Goal: Information Seeking & Learning: Find specific fact

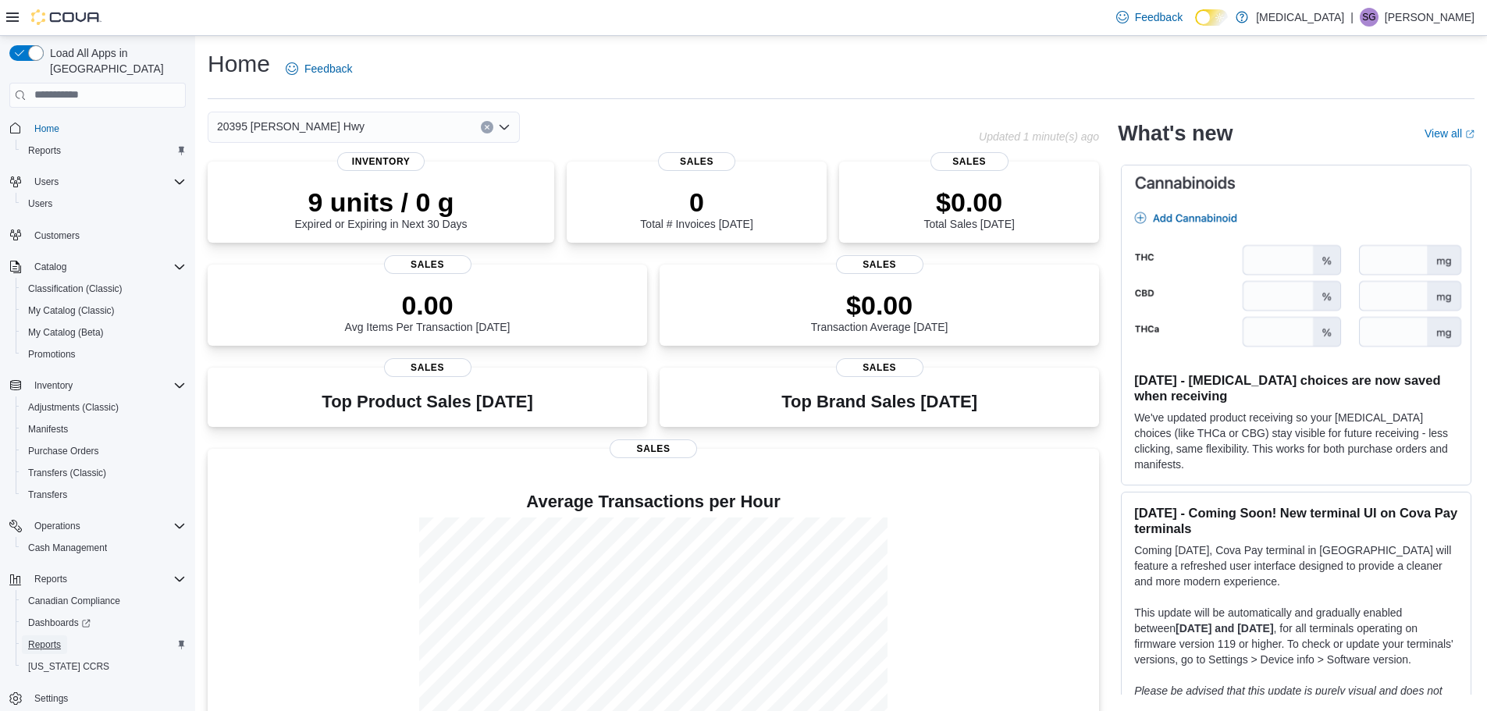
click at [53, 638] on span "Reports" at bounding box center [44, 644] width 33 height 12
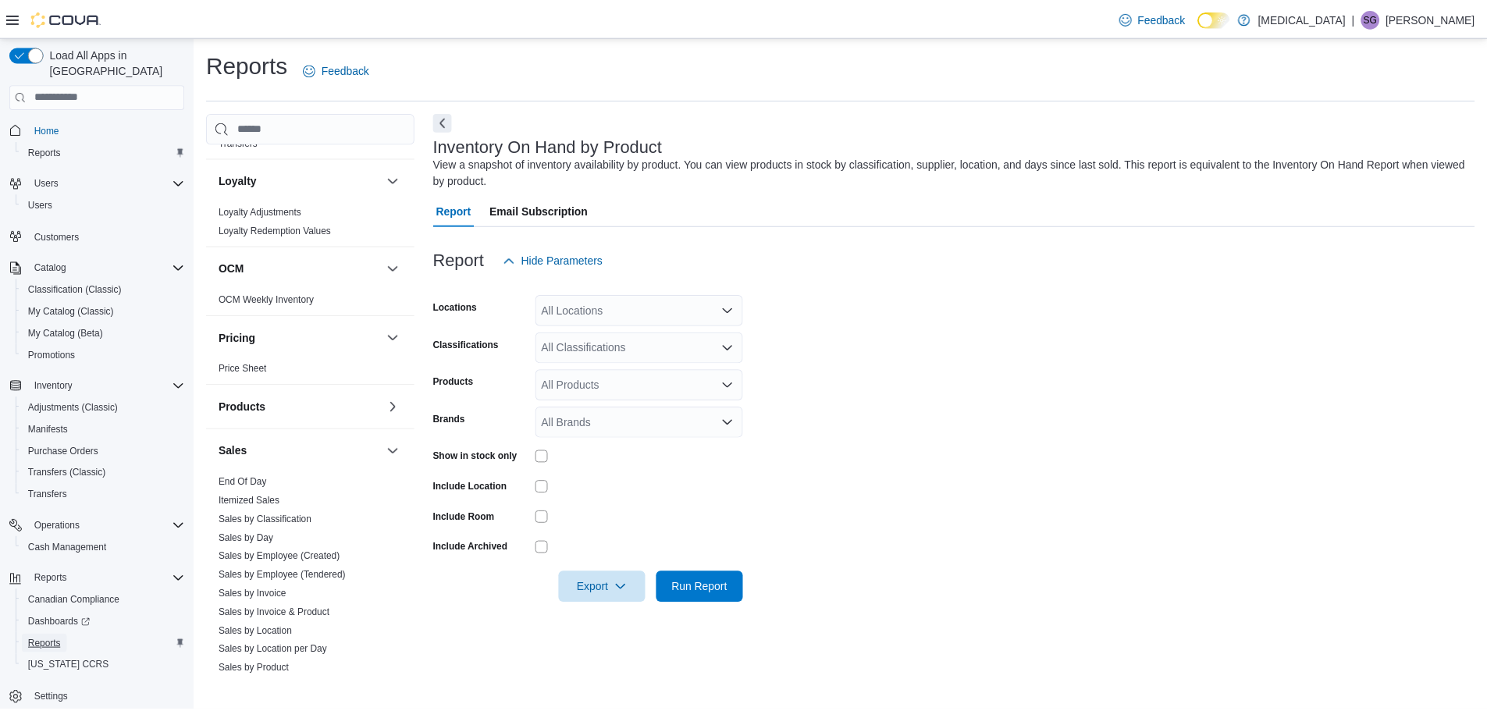
scroll to position [858, 0]
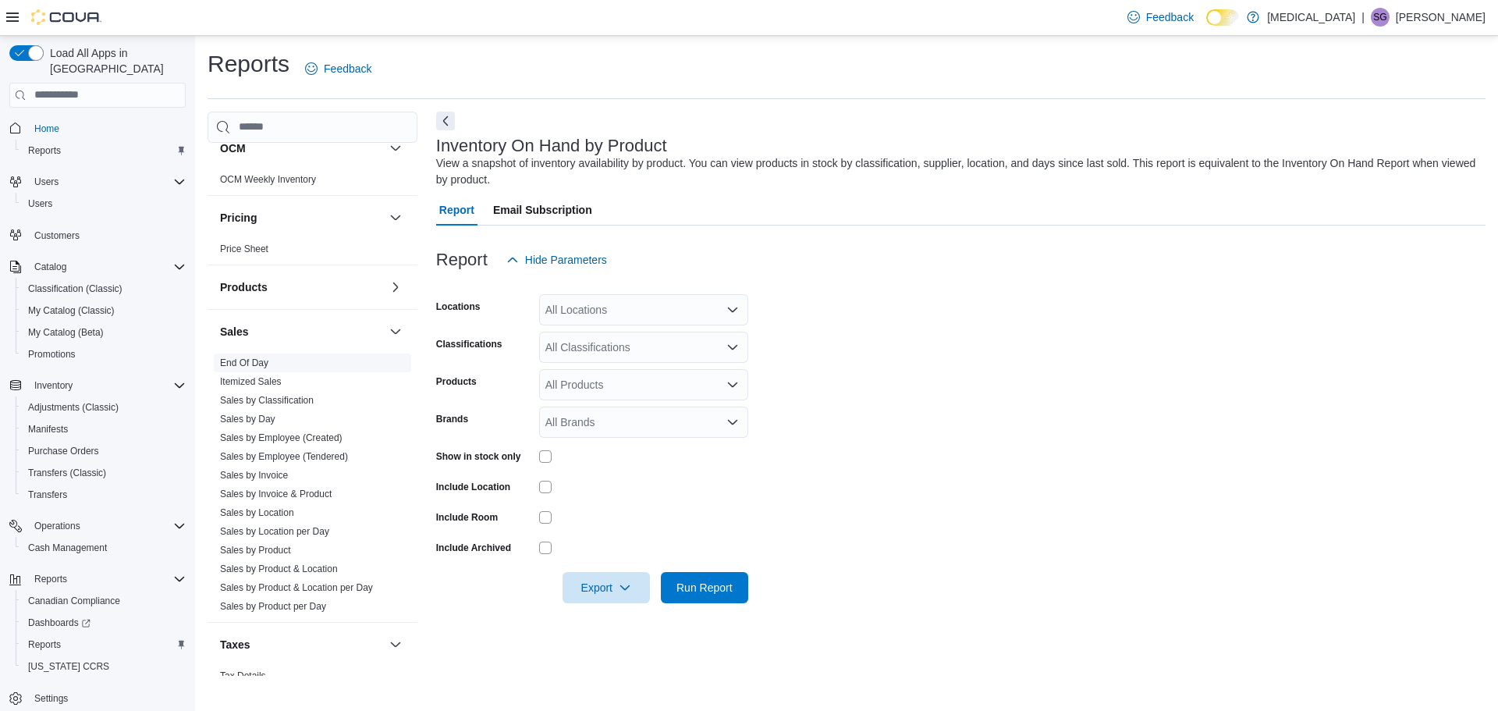
click at [259, 364] on link "End Of Day" at bounding box center [244, 362] width 48 height 11
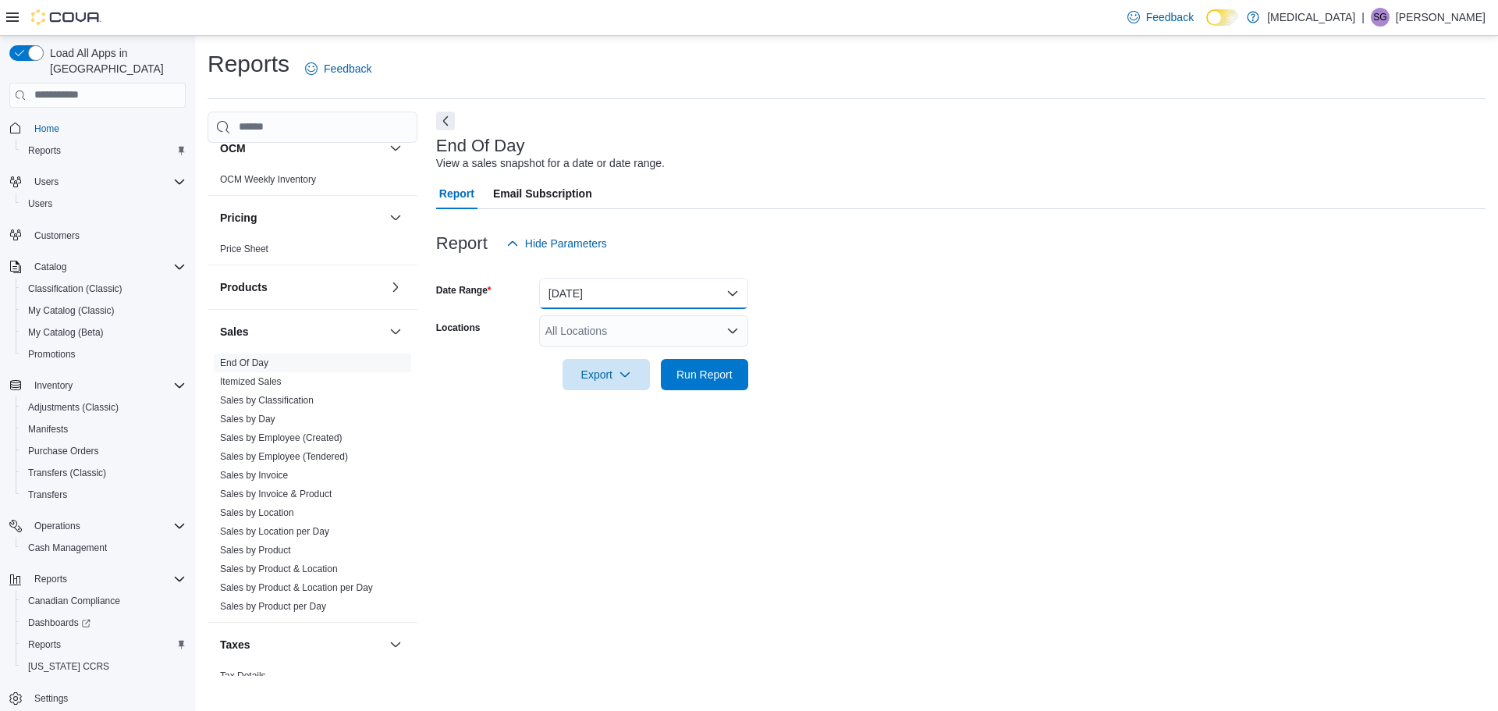
click at [623, 289] on button "Today" at bounding box center [643, 293] width 209 height 31
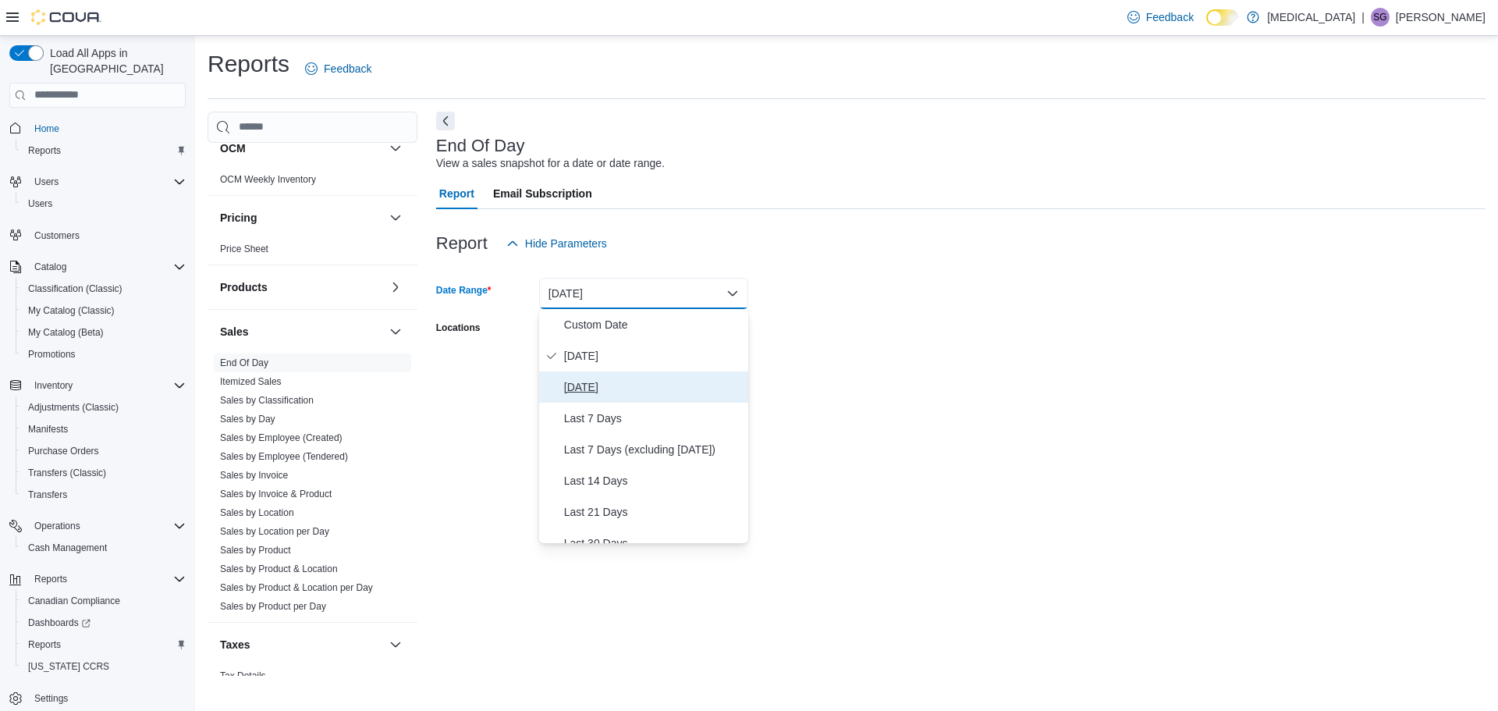
click at [596, 385] on span "Yesterday" at bounding box center [653, 387] width 178 height 19
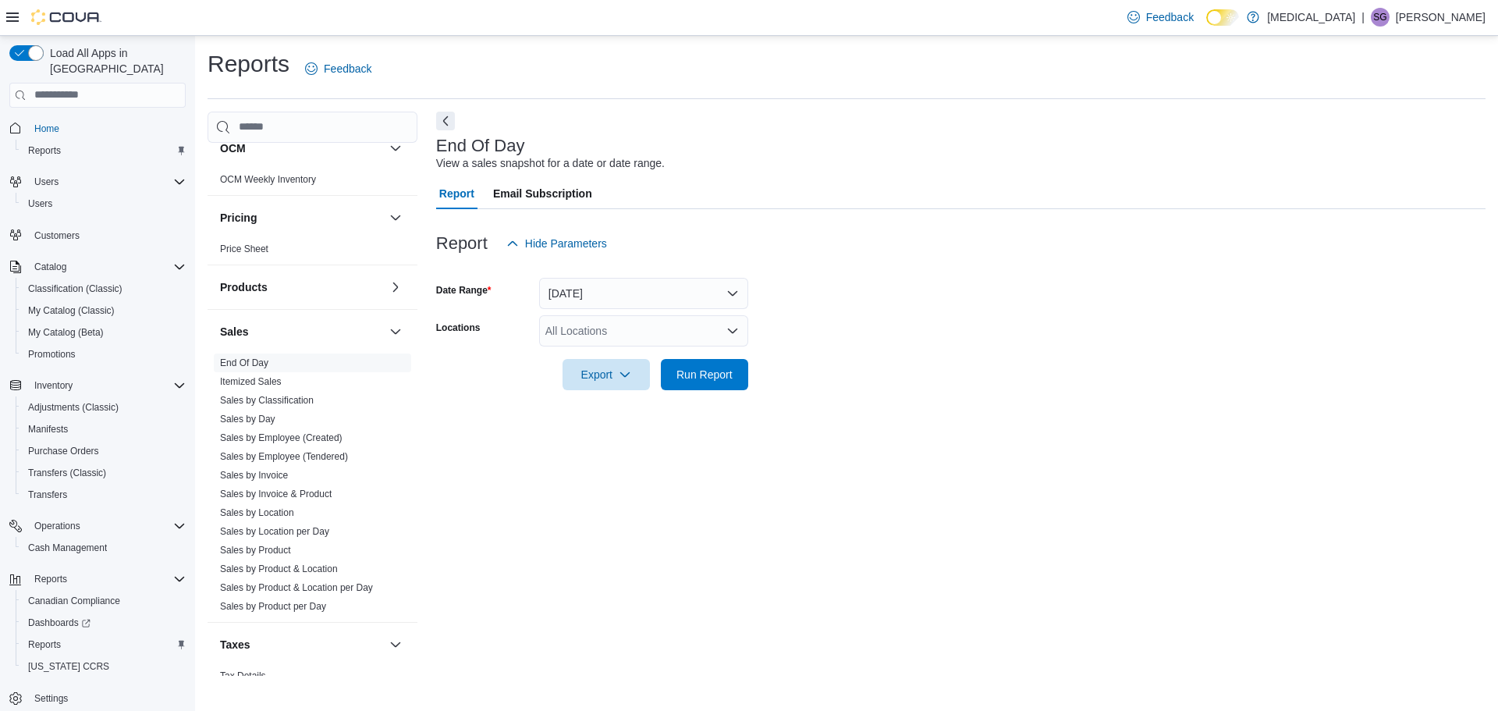
click at [584, 336] on div "All Locations" at bounding box center [643, 330] width 209 height 31
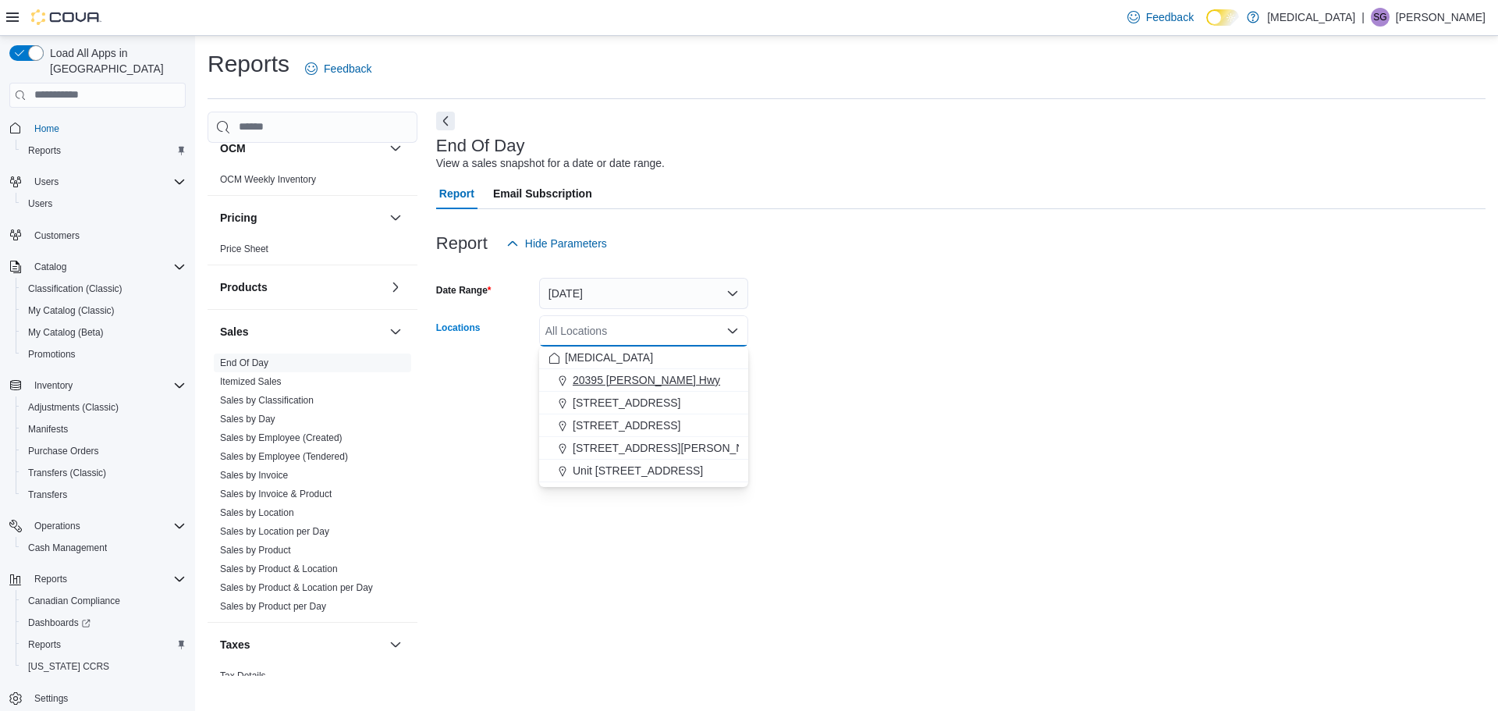
click at [614, 379] on span "20395 Lougheed Hwy" at bounding box center [646, 380] width 147 height 16
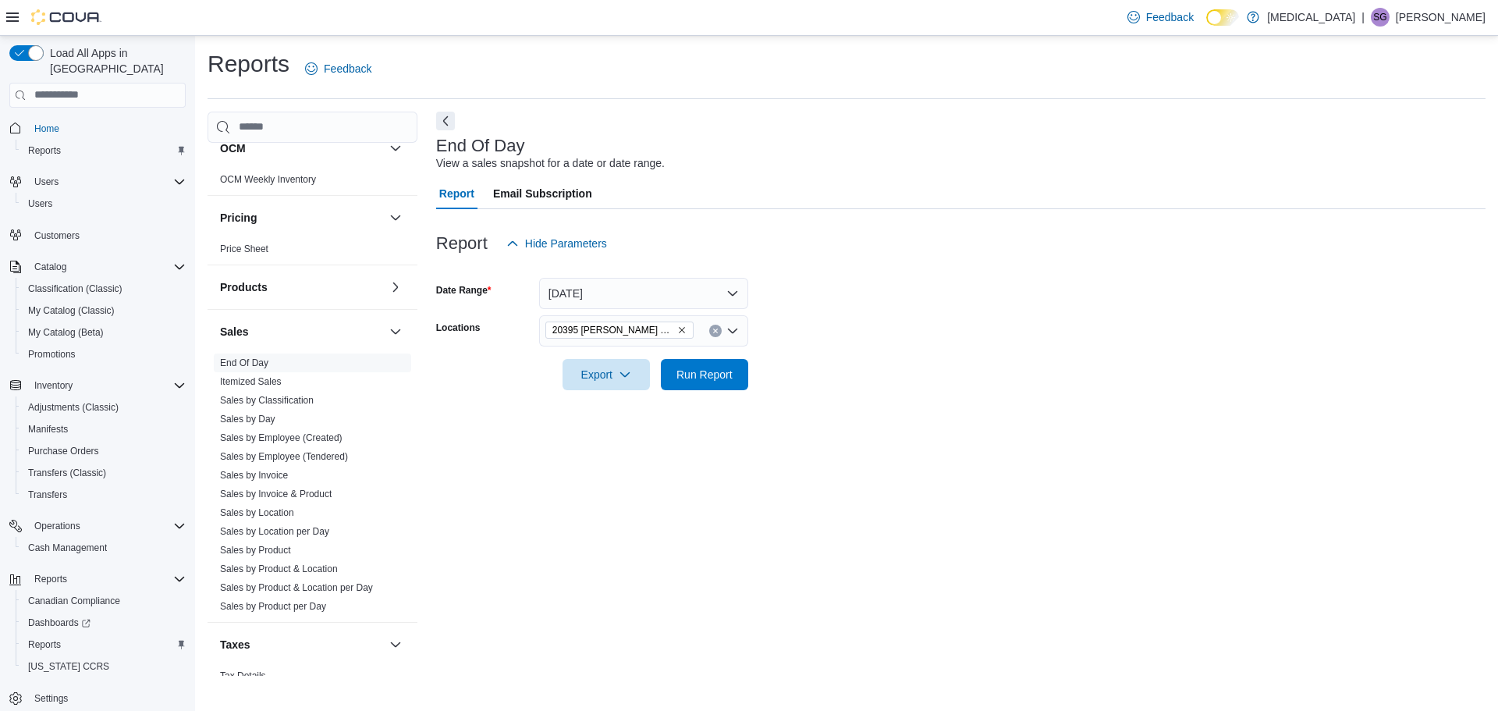
click at [1018, 433] on div "End Of Day View a sales snapshot for a date or date range. Report Email Subscri…" at bounding box center [961, 394] width 1050 height 564
click at [701, 378] on span "Run Report" at bounding box center [705, 374] width 56 height 16
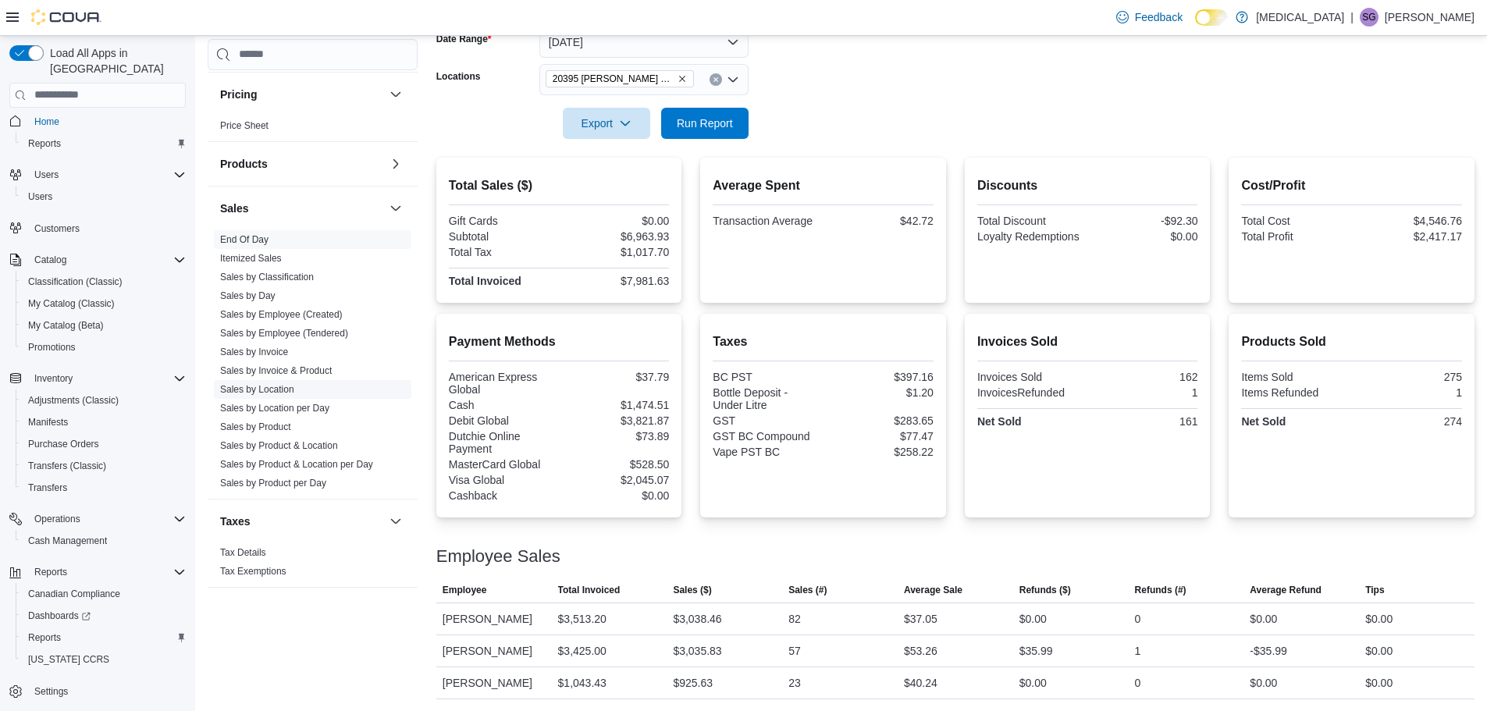
scroll to position [252, 0]
click at [279, 354] on link "Sales by Invoice" at bounding box center [254, 351] width 68 height 11
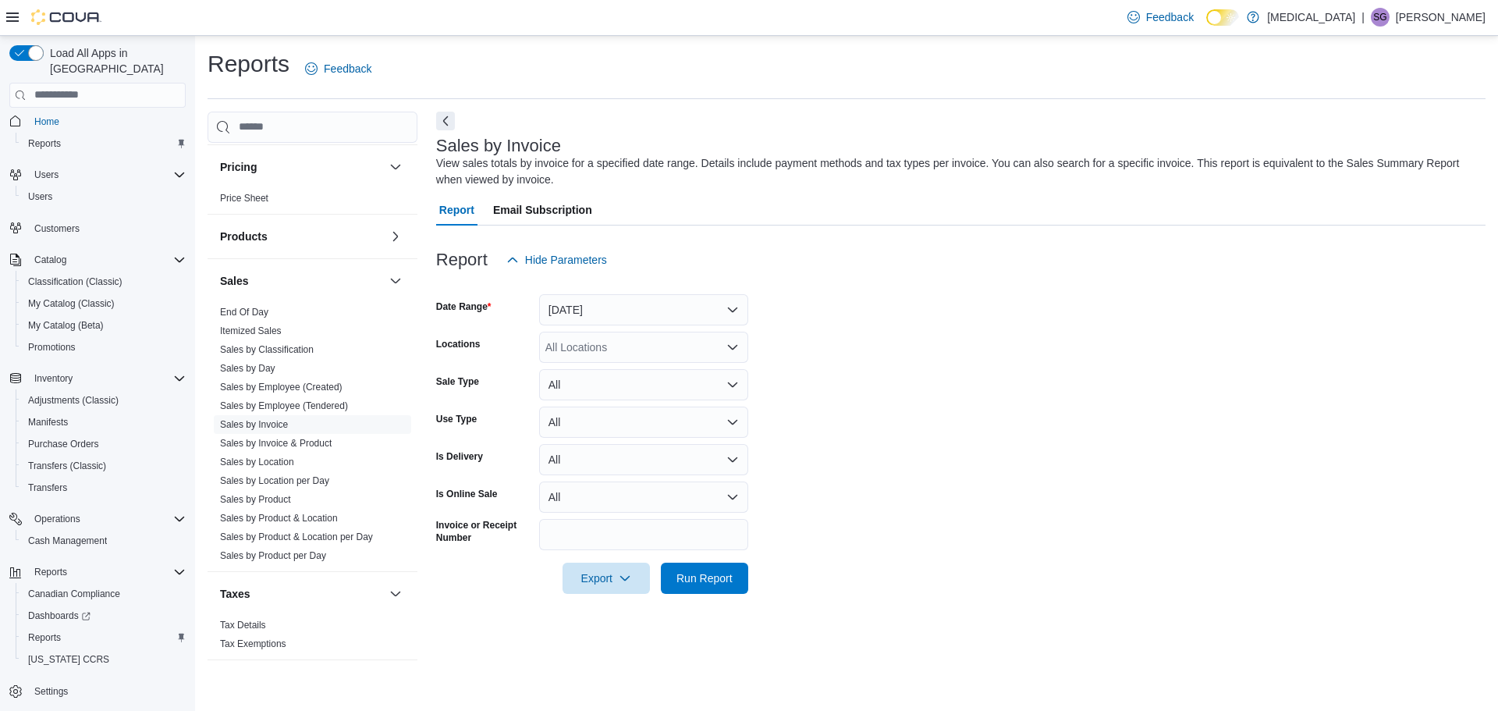
click at [593, 350] on div "All Locations" at bounding box center [643, 347] width 209 height 31
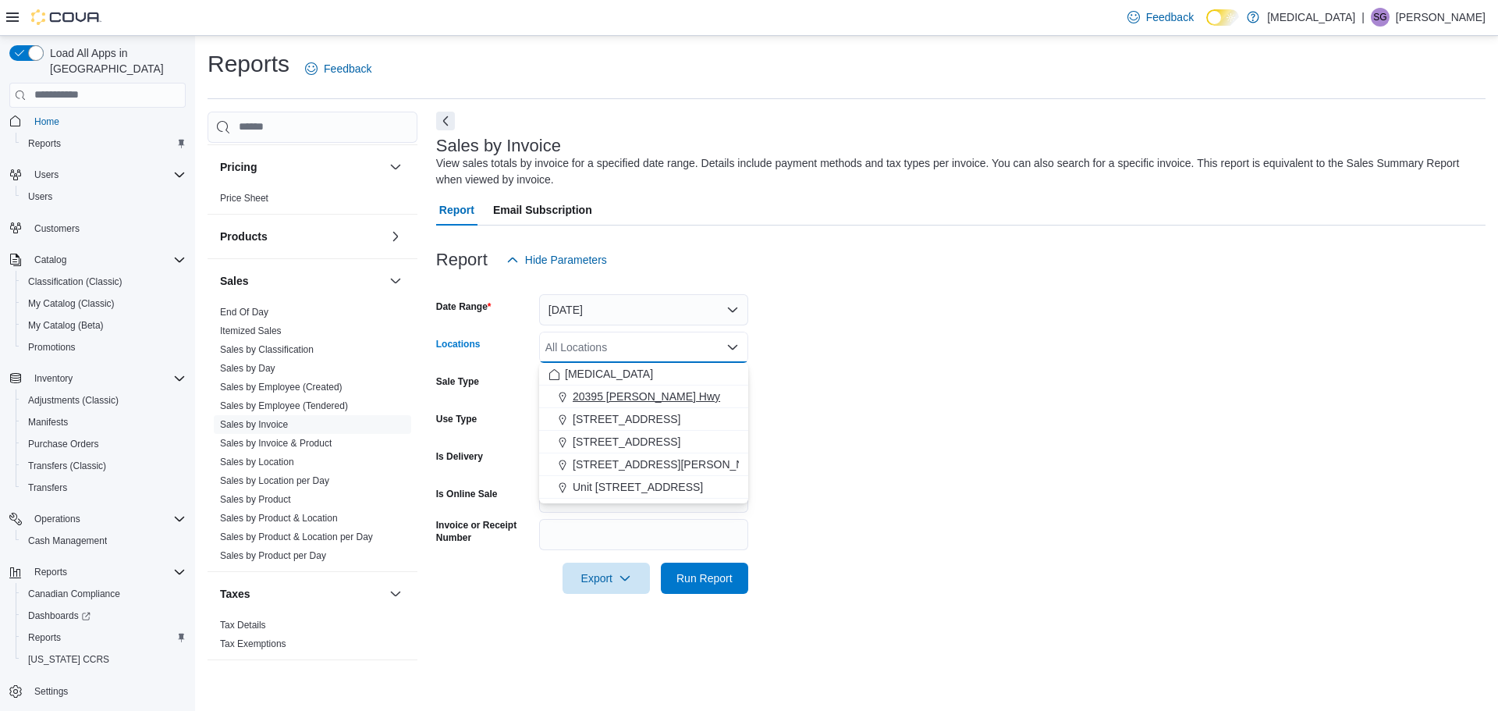
click at [626, 397] on span "20395 Lougheed Hwy" at bounding box center [646, 397] width 147 height 16
click at [964, 421] on form "Date Range Yesterday Locations 20395 Lougheed Hwy Combo box. Selected. 20395 Lo…" at bounding box center [961, 434] width 1050 height 318
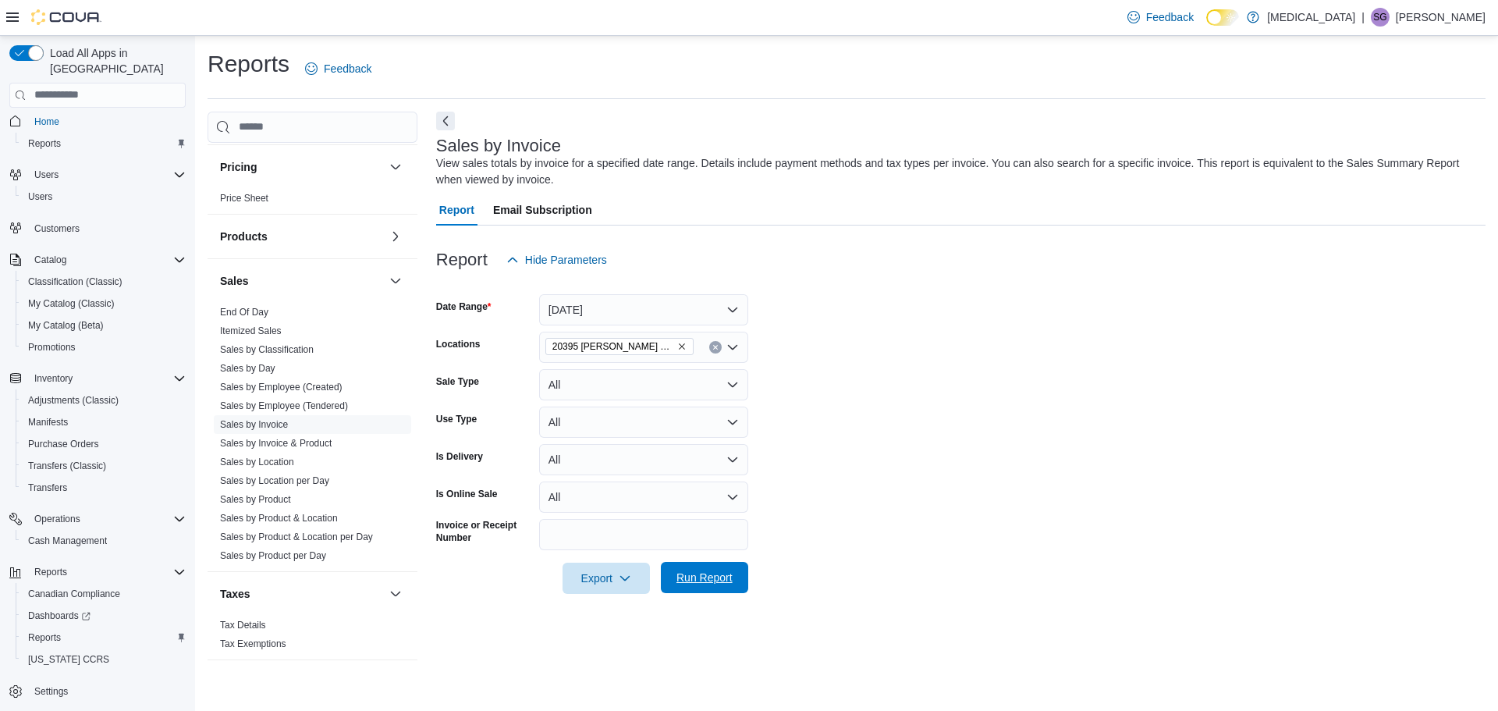
click at [695, 577] on span "Run Report" at bounding box center [705, 578] width 56 height 16
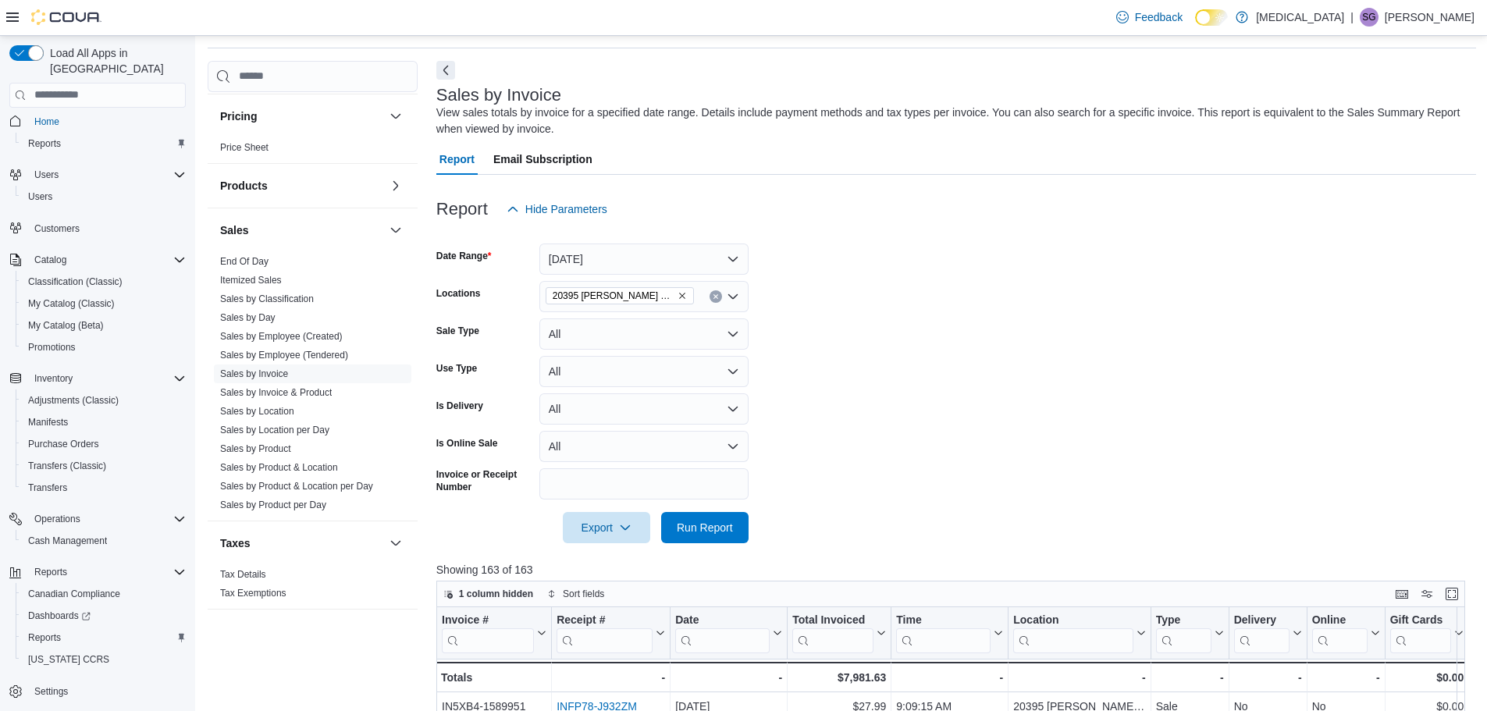
scroll to position [78, 0]
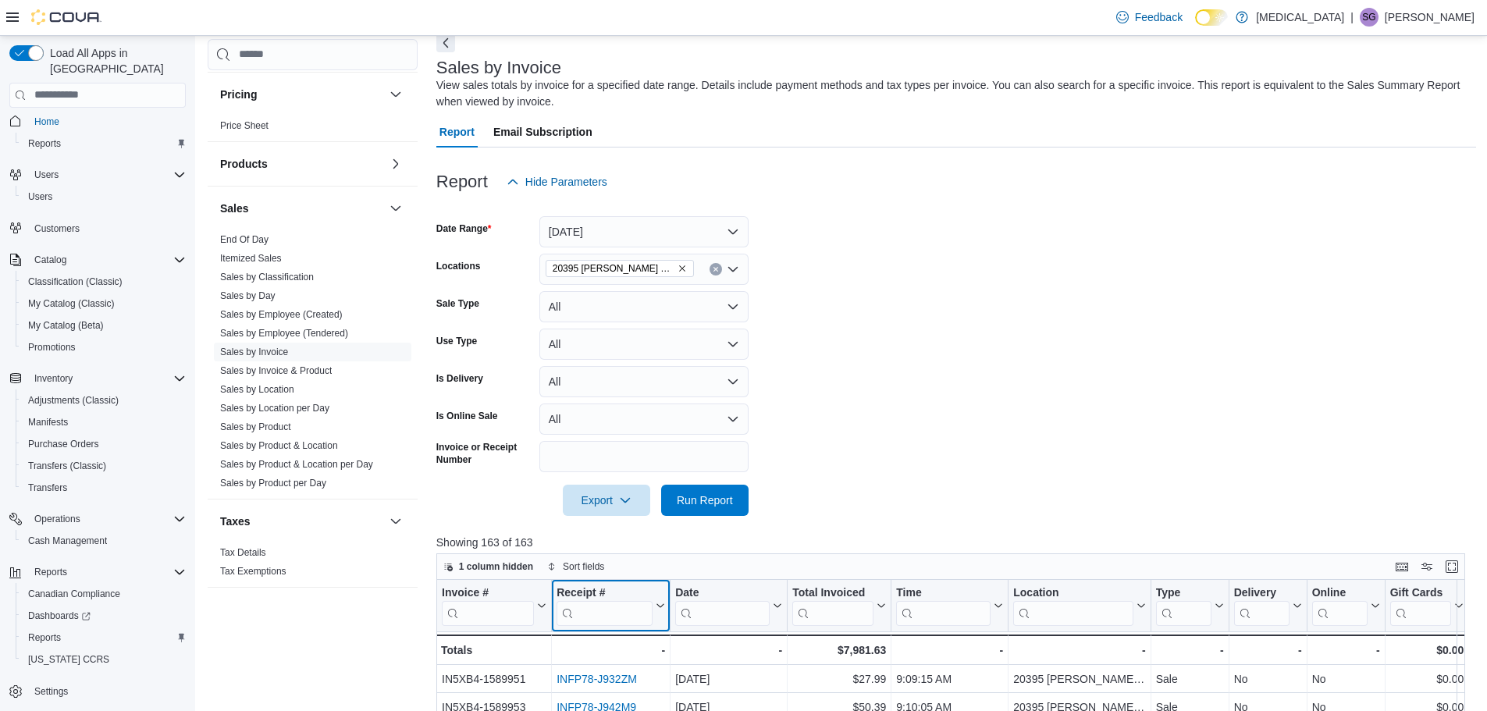
drag, startPoint x: 616, startPoint y: 618, endPoint x: 627, endPoint y: 609, distance: 13.3
click at [616, 618] on input "search" at bounding box center [604, 612] width 96 height 25
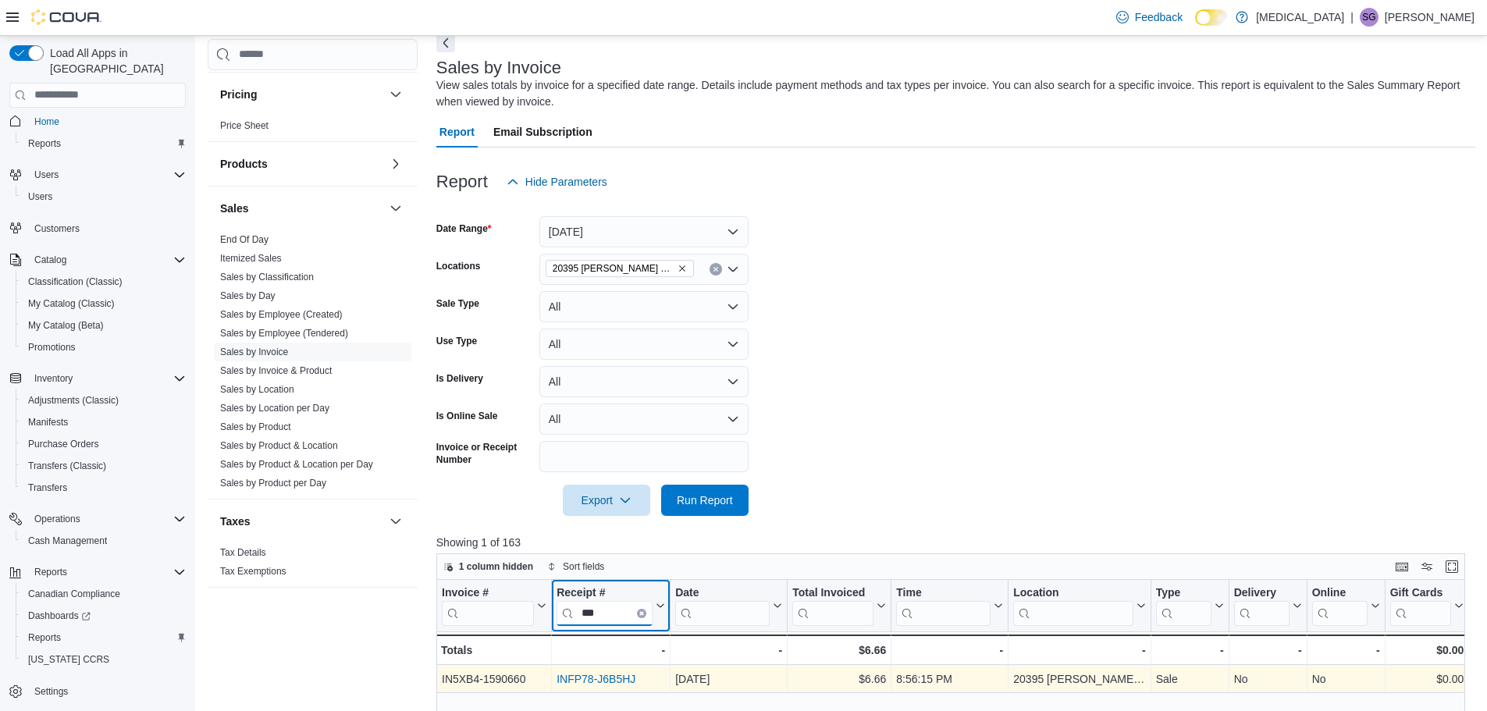
type input "***"
click at [616, 682] on link "INFP78-J6B5HJ" at bounding box center [595, 679] width 79 height 12
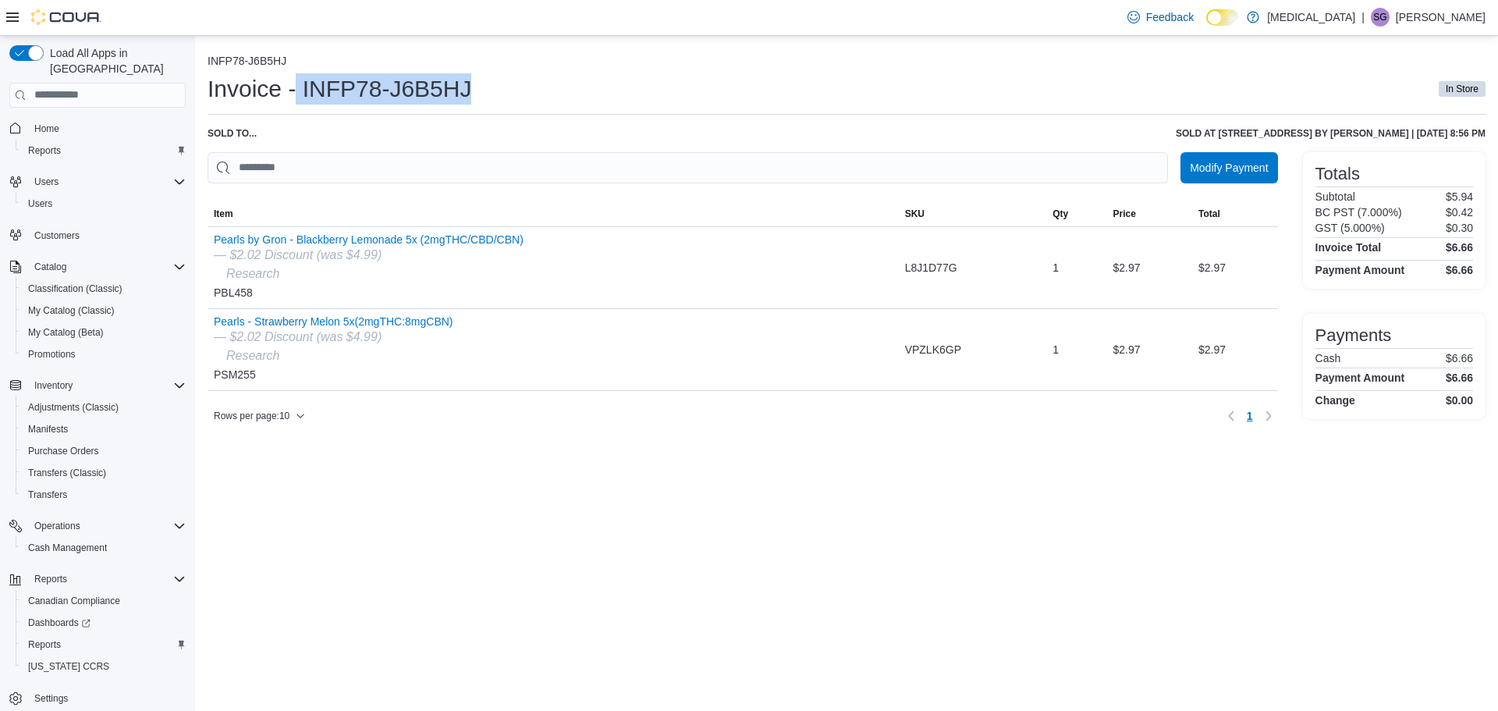
drag, startPoint x: 486, startPoint y: 82, endPoint x: 299, endPoint y: 89, distance: 187.4
click at [299, 89] on div "Invoice - INFP78-J6B5HJ In Store" at bounding box center [847, 88] width 1278 height 31
copy h1 "INFP78-J6B5HJ"
